Goal: Task Accomplishment & Management: Complete application form

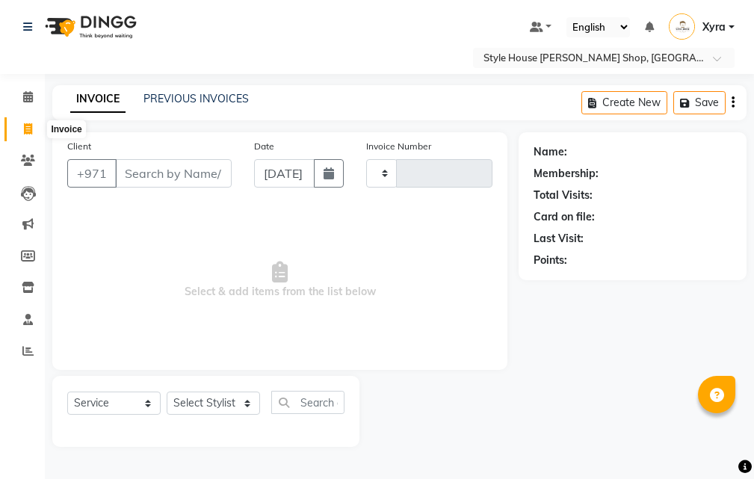
select select "service"
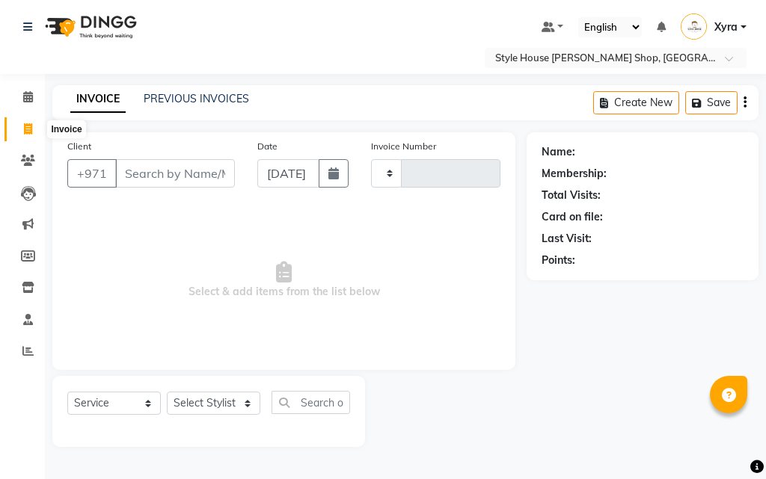
type input "0895"
select select "8421"
click at [154, 177] on input "Client" at bounding box center [175, 173] width 120 height 28
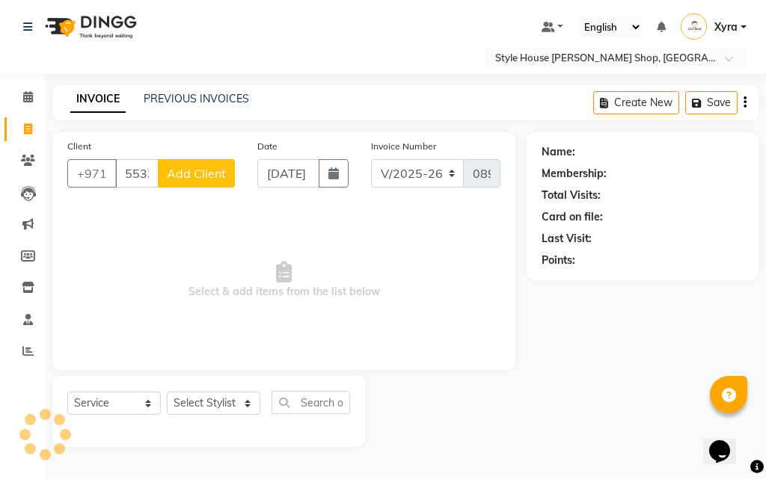
type input "553333329"
click at [212, 183] on button "Add Client" at bounding box center [196, 173] width 77 height 28
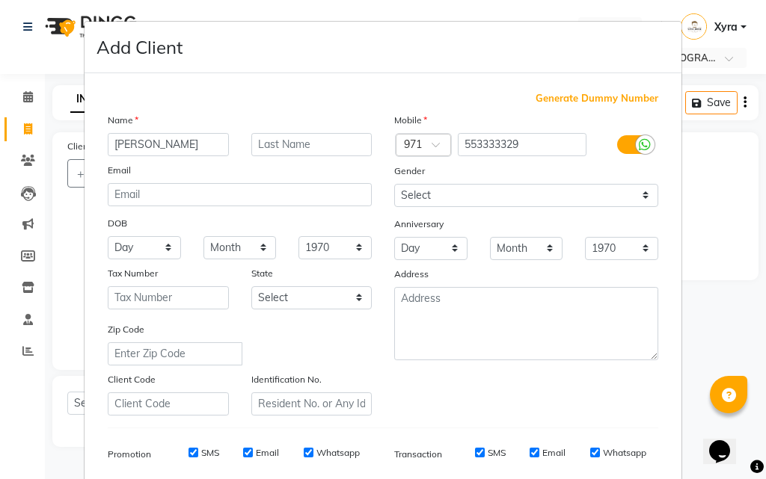
type input "[PERSON_NAME]"
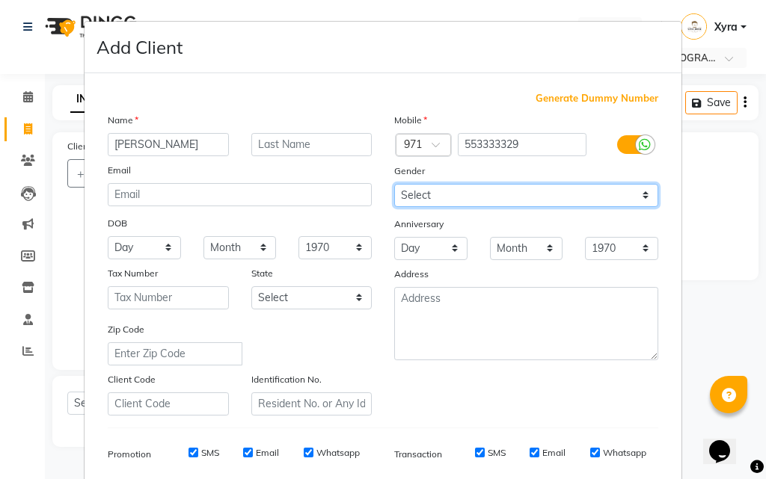
click at [493, 200] on select "Select [DEMOGRAPHIC_DATA] [DEMOGRAPHIC_DATA] Other Prefer Not To Say" at bounding box center [526, 195] width 264 height 23
select select "[DEMOGRAPHIC_DATA]"
click at [394, 184] on select "Select [DEMOGRAPHIC_DATA] [DEMOGRAPHIC_DATA] Other Prefer Not To Say" at bounding box center [526, 195] width 264 height 23
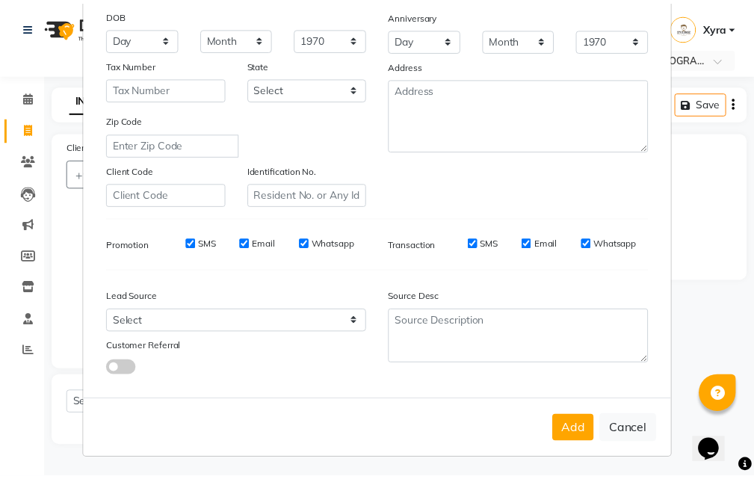
scroll to position [211, 0]
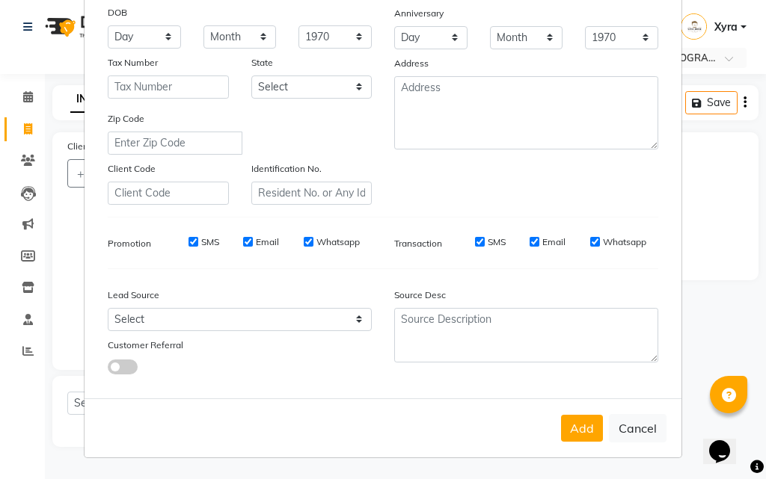
click at [585, 444] on div "Add Cancel" at bounding box center [382, 428] width 597 height 59
click at [579, 434] on button "Add" at bounding box center [582, 428] width 42 height 27
select select
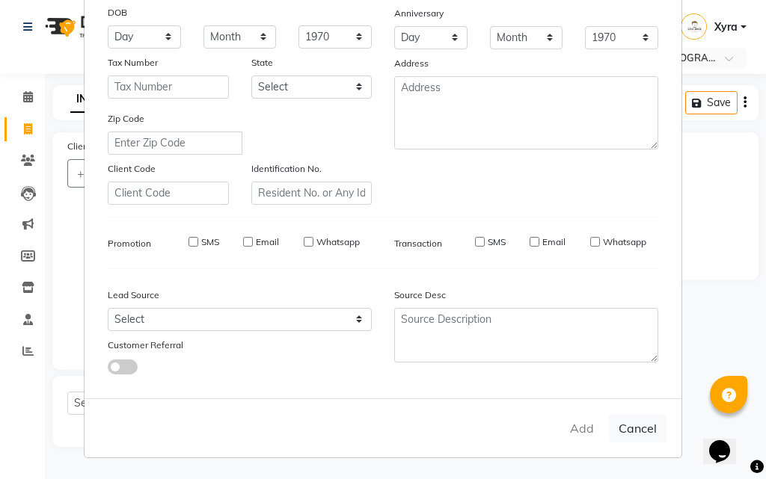
select select
checkbox input "false"
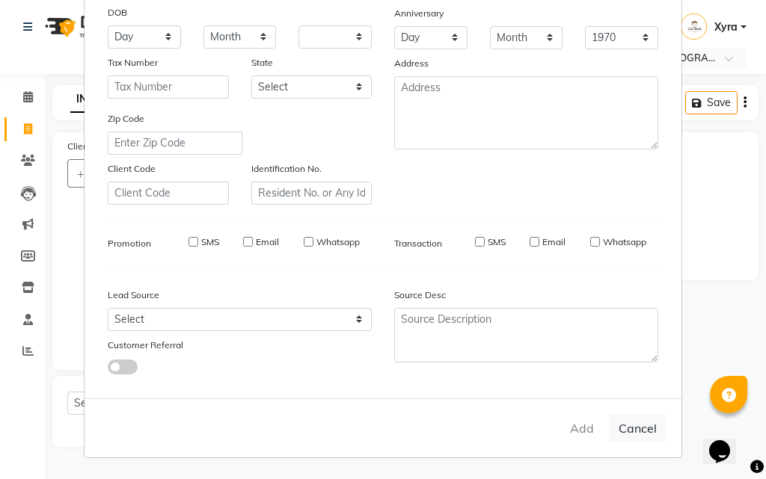
checkbox input "false"
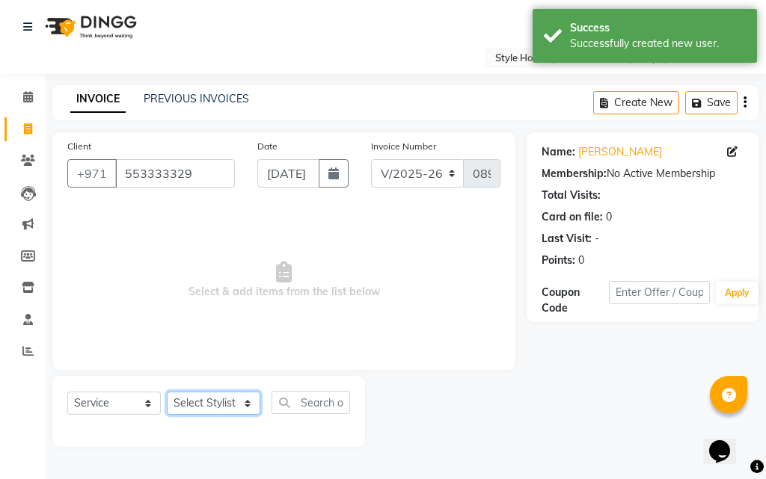
click at [237, 404] on select "Select Stylist [PERSON_NAME] ABDELHANIN [PERSON_NAME] [PERSON_NAME] [PERSON_NAM…" at bounding box center [213, 403] width 93 height 23
select select "83268"
click at [167, 392] on select "Select Stylist [PERSON_NAME] ABDELHANIN [PERSON_NAME] [PERSON_NAME] [PERSON_NAM…" at bounding box center [213, 403] width 93 height 23
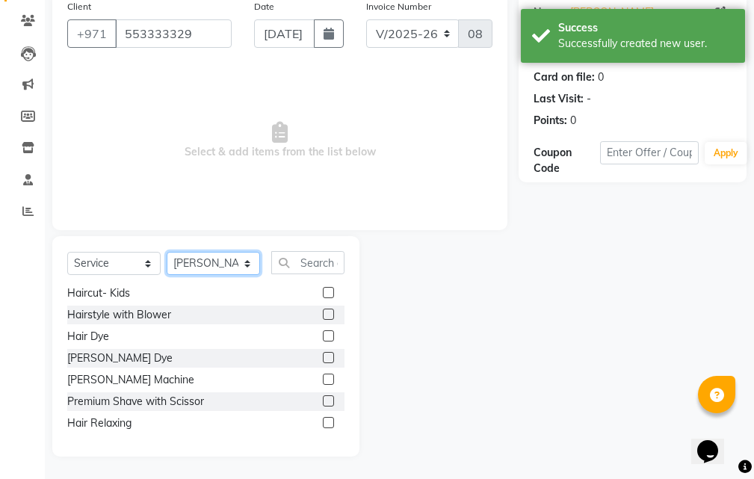
scroll to position [89, 0]
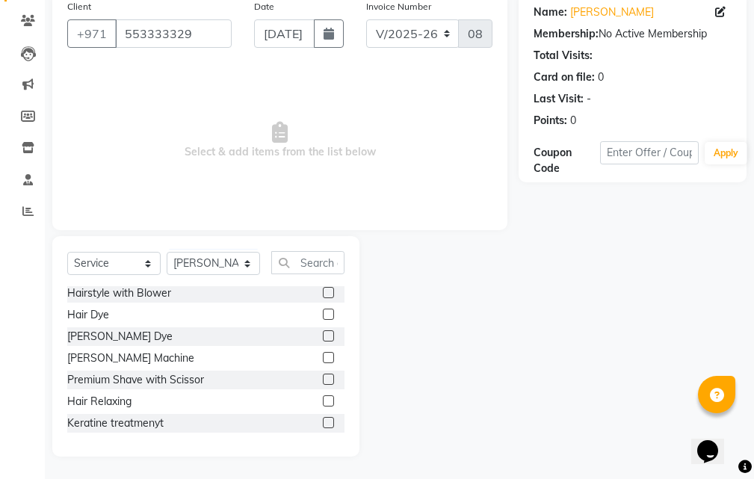
click at [323, 380] on label at bounding box center [328, 379] width 11 height 11
click at [323, 380] on input "checkbox" at bounding box center [328, 380] width 10 height 10
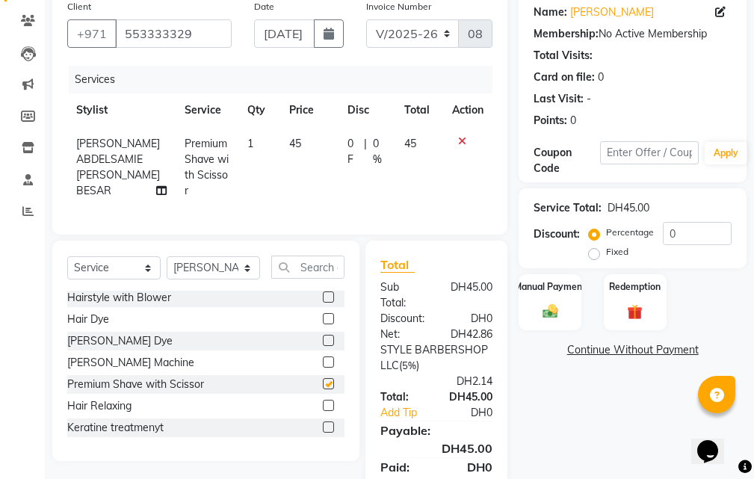
checkbox input "false"
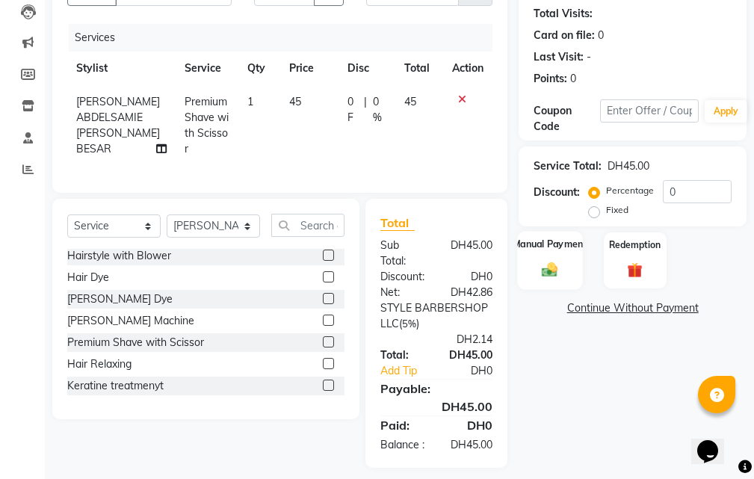
scroll to position [220, 0]
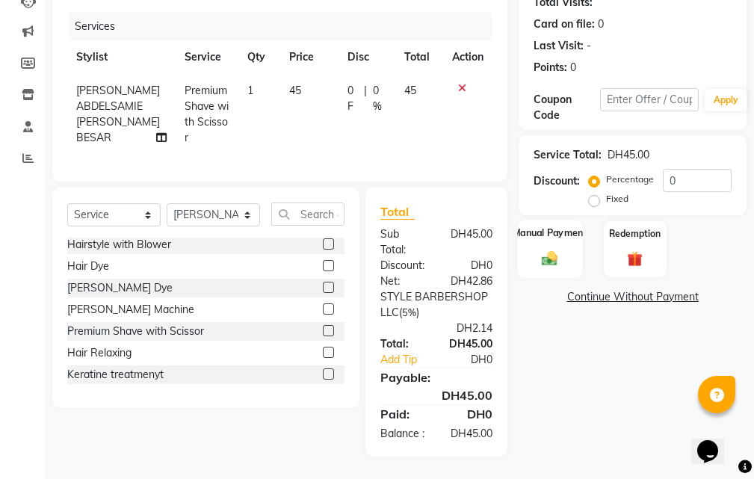
click at [521, 239] on div "Manual Payment" at bounding box center [550, 249] width 65 height 58
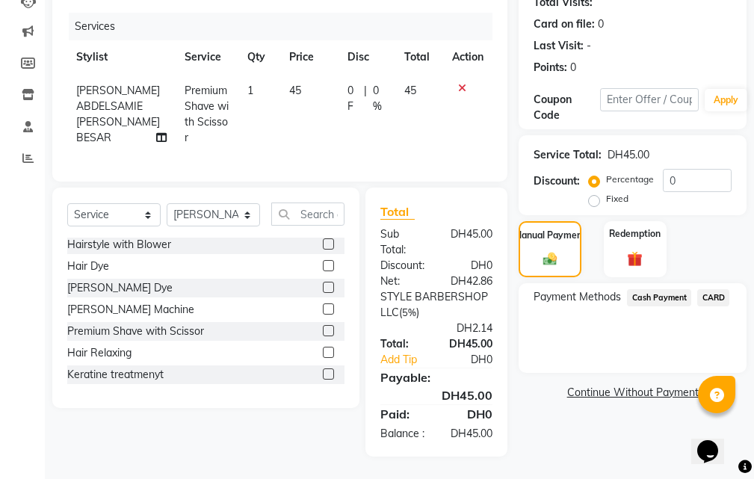
click at [707, 289] on span "CARD" at bounding box center [714, 297] width 32 height 17
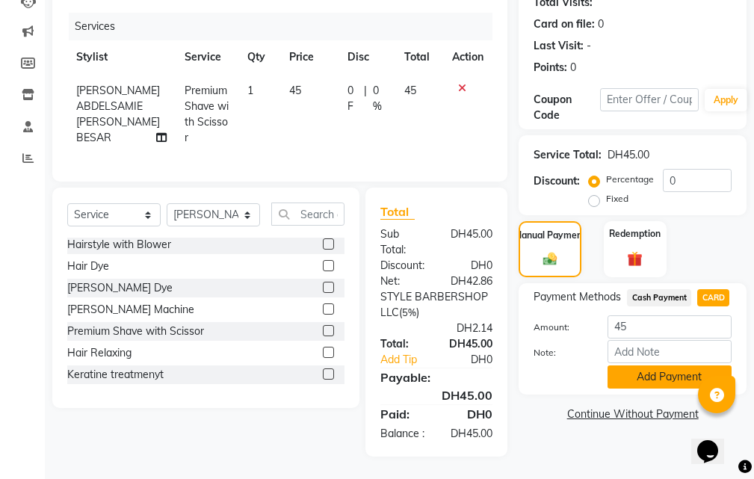
click at [669, 366] on button "Add Payment" at bounding box center [670, 377] width 124 height 23
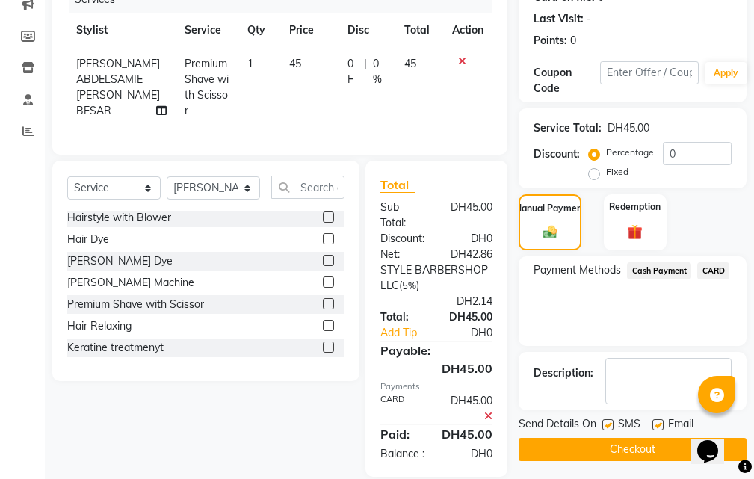
click at [668, 352] on div "Description:" at bounding box center [633, 381] width 228 height 58
click at [665, 444] on button "Checkout" at bounding box center [633, 449] width 228 height 23
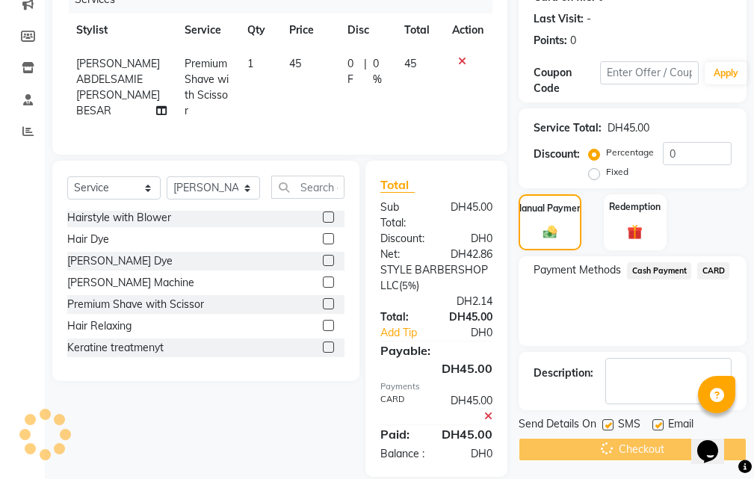
click at [665, 444] on div "Checkout" at bounding box center [633, 449] width 228 height 23
